Goal: Task Accomplishment & Management: Manage account settings

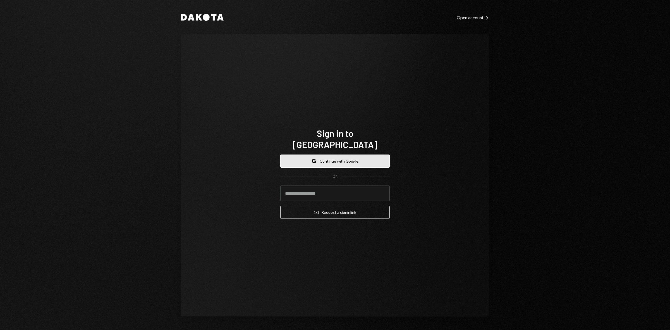
click at [337, 159] on button "Google Continue with Google" at bounding box center [334, 160] width 109 height 13
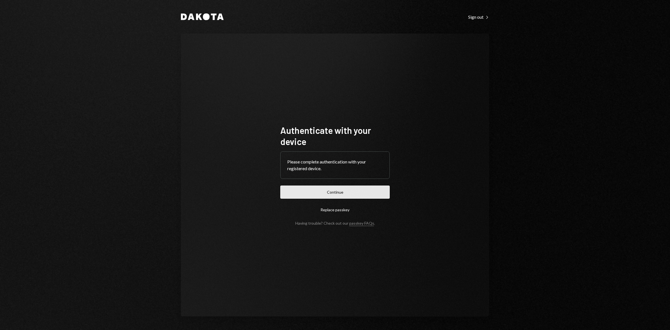
click at [369, 190] on button "Continue" at bounding box center [334, 191] width 109 height 13
click at [332, 193] on button "Continue" at bounding box center [334, 191] width 109 height 13
